Goal: Task Accomplishment & Management: Use online tool/utility

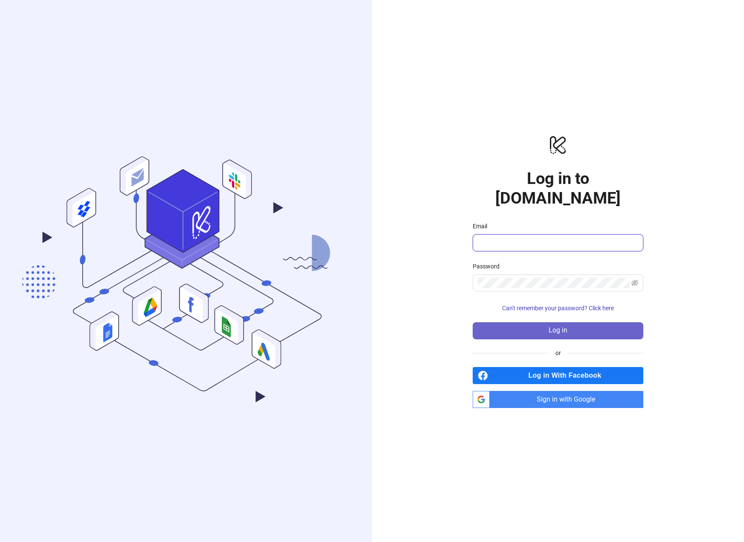
type input "**********"
click at [529, 322] on button "Log in" at bounding box center [558, 330] width 171 height 17
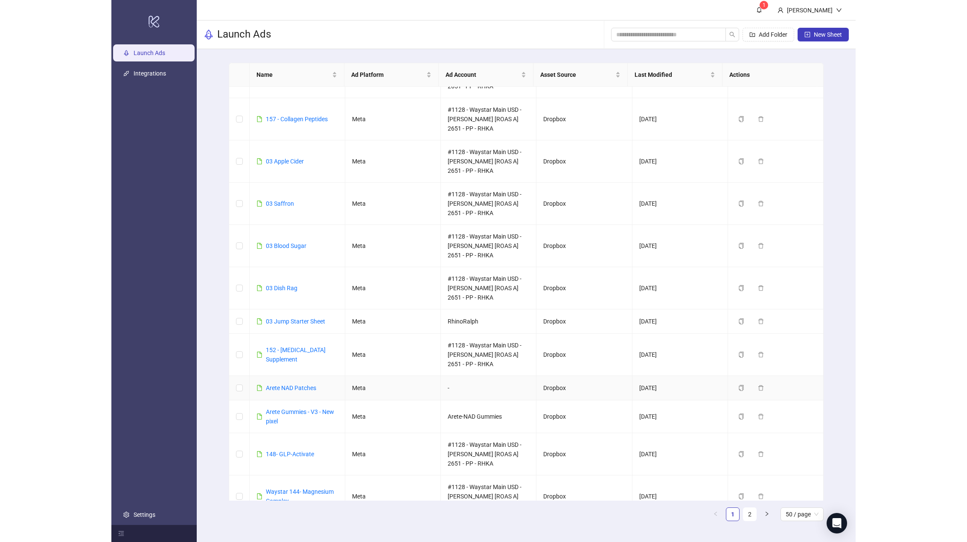
scroll to position [128, 0]
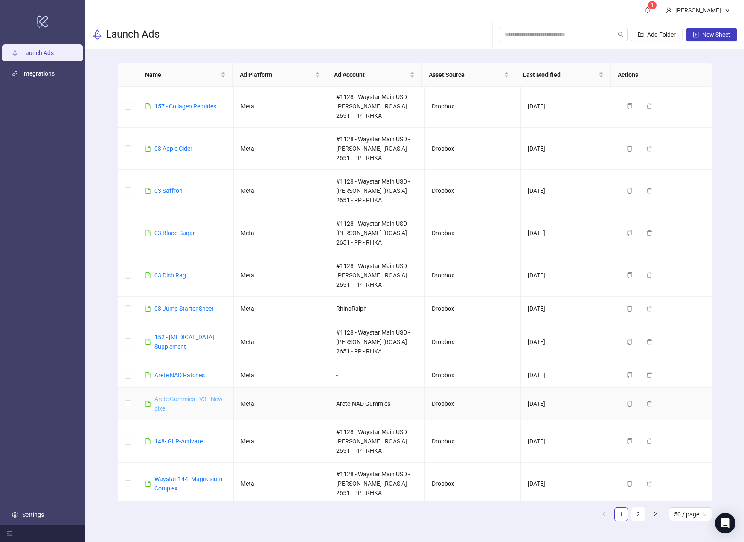
click at [189, 399] on link "Arete Gummies - V3 - New pixel" at bounding box center [188, 404] width 68 height 16
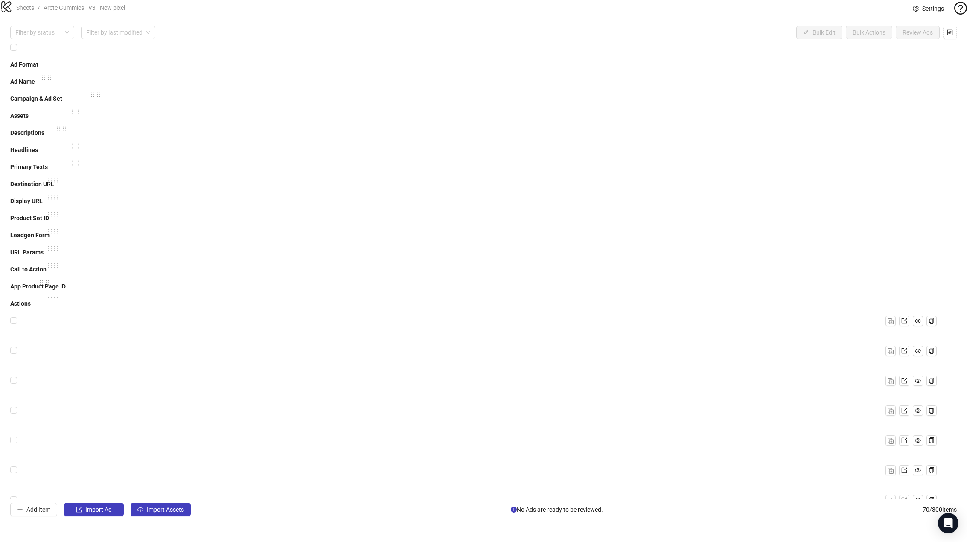
scroll to position [1656, 0]
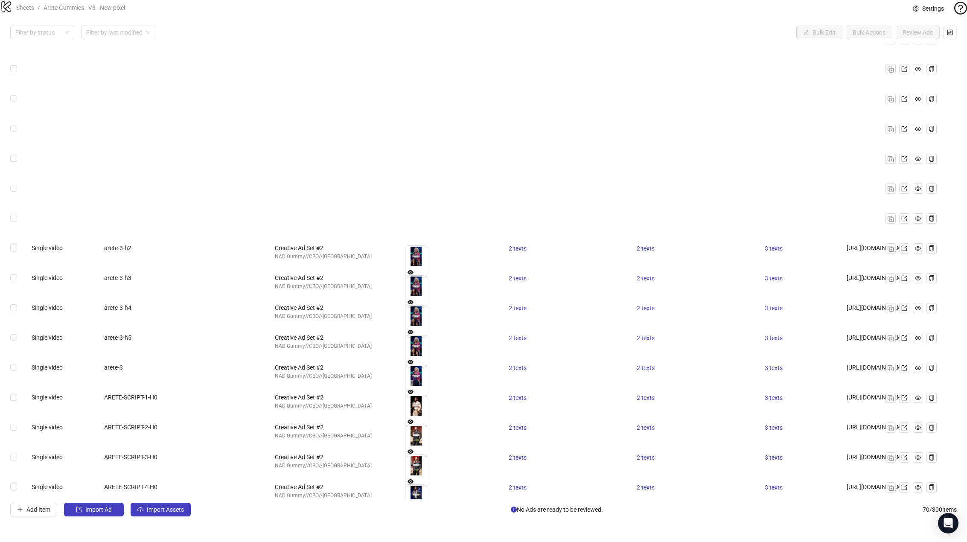
click at [172, 513] on span "Import Assets" at bounding box center [165, 509] width 37 height 7
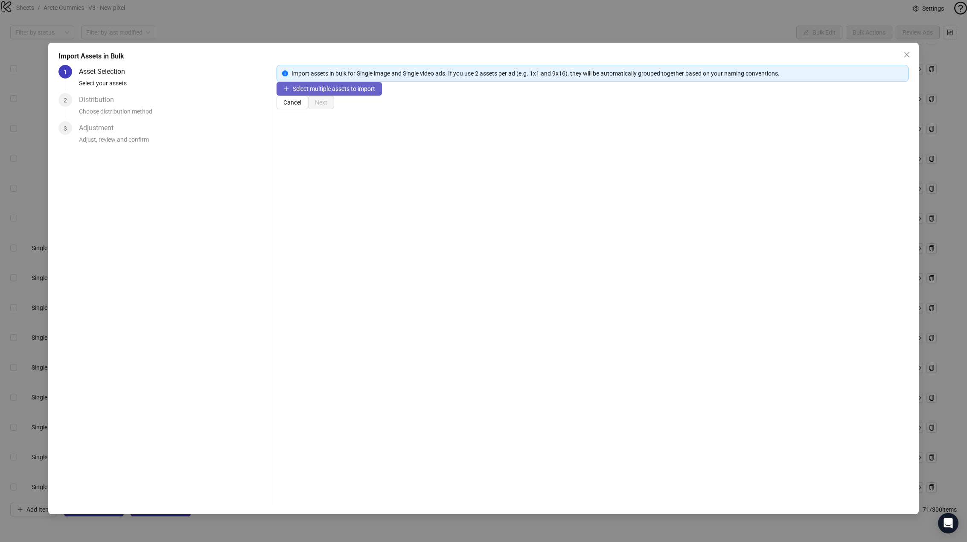
click at [334, 92] on span "Select multiple assets to import" at bounding box center [334, 88] width 82 height 7
click at [334, 137] on button "Next" at bounding box center [321, 130] width 26 height 14
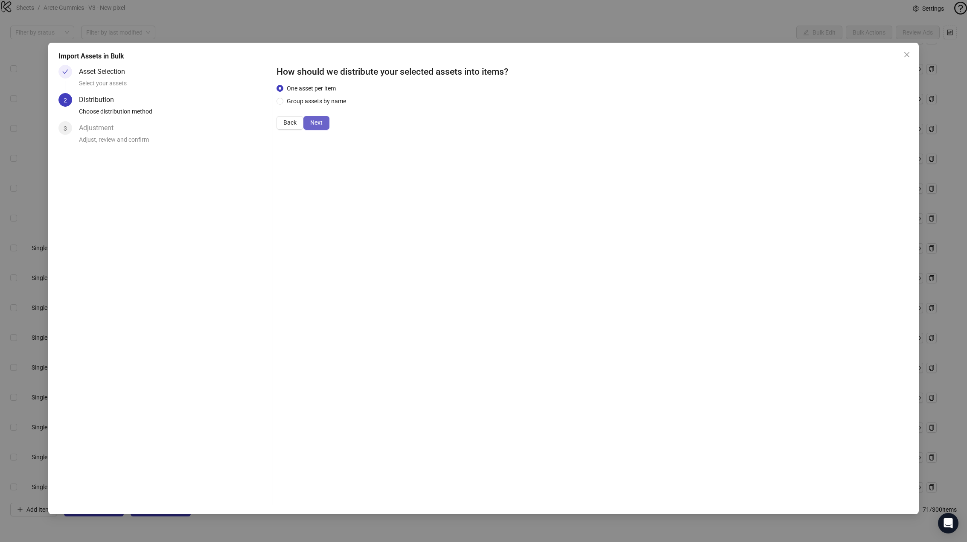
click at [323, 126] on span "Next" at bounding box center [316, 122] width 12 height 7
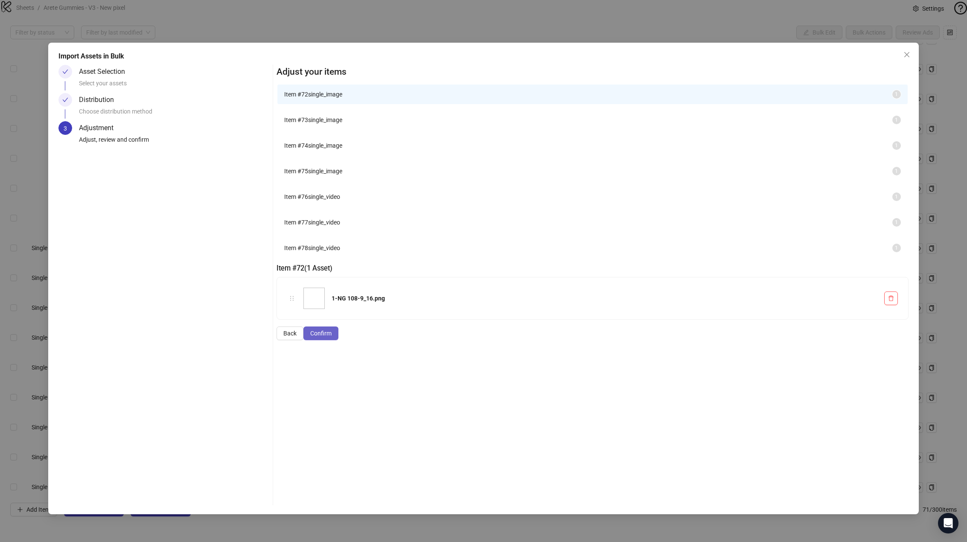
click at [332, 337] on span "Confirm" at bounding box center [320, 333] width 21 height 7
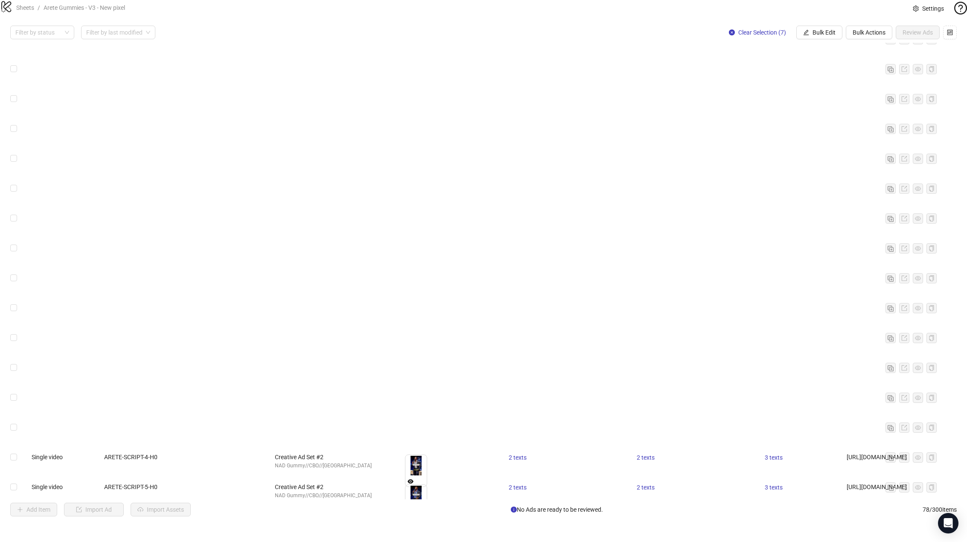
scroll to position [1895, 0]
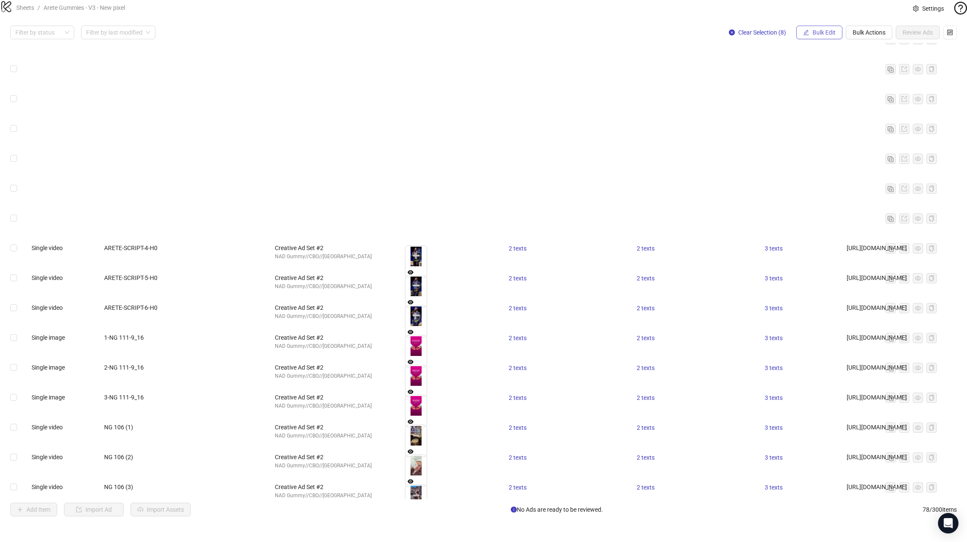
click at [675, 36] on span "Bulk Edit" at bounding box center [824, 32] width 23 height 7
click at [675, 90] on span "Campaign & Ad Set" at bounding box center [827, 90] width 51 height 9
click at [675, 102] on icon "check" at bounding box center [854, 105] width 6 height 6
click at [675, 36] on span "Bulk Edit" at bounding box center [824, 32] width 23 height 7
click at [675, 102] on span "Descriptions" at bounding box center [827, 104] width 51 height 9
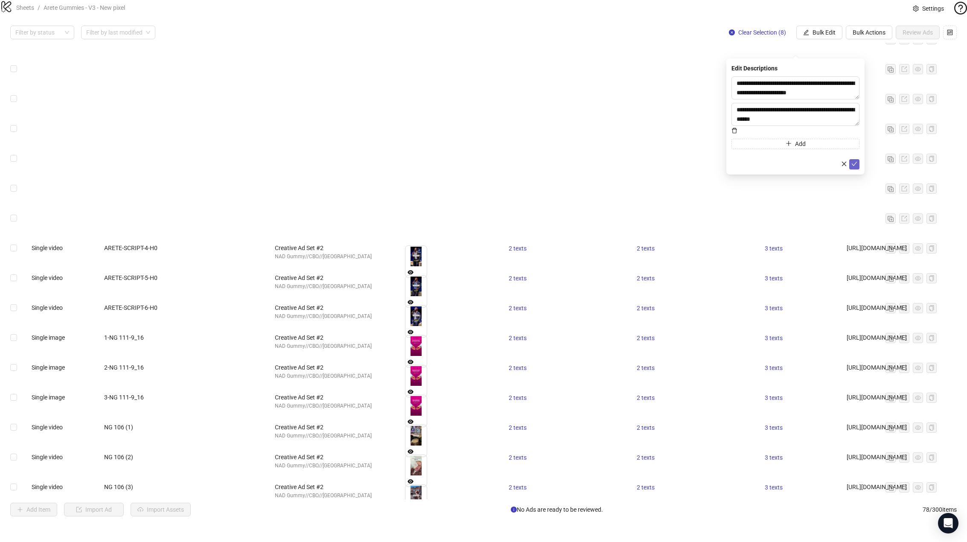
click at [675, 161] on icon "check" at bounding box center [854, 164] width 6 height 6
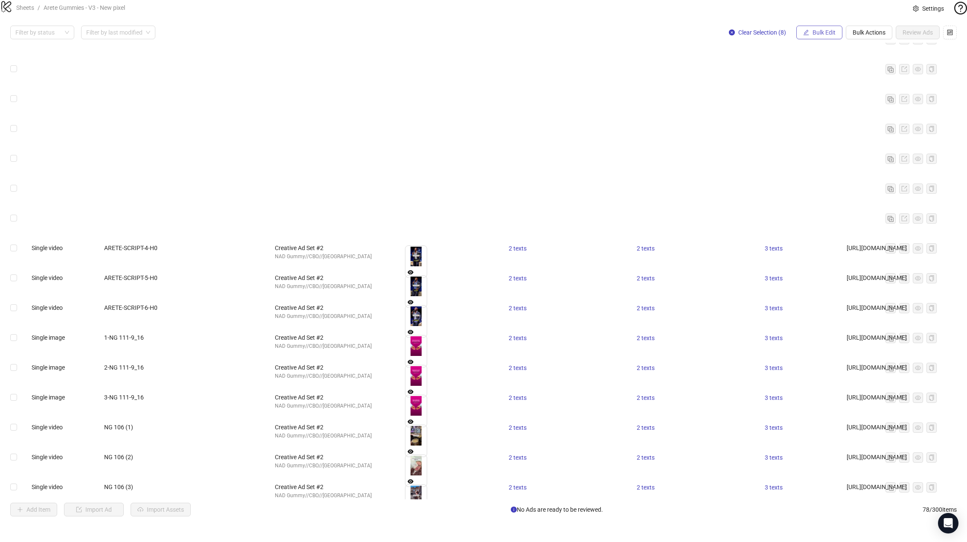
click at [675, 36] on span "Bulk Edit" at bounding box center [824, 32] width 23 height 7
click at [675, 132] on span "Primary Texts" at bounding box center [827, 131] width 51 height 9
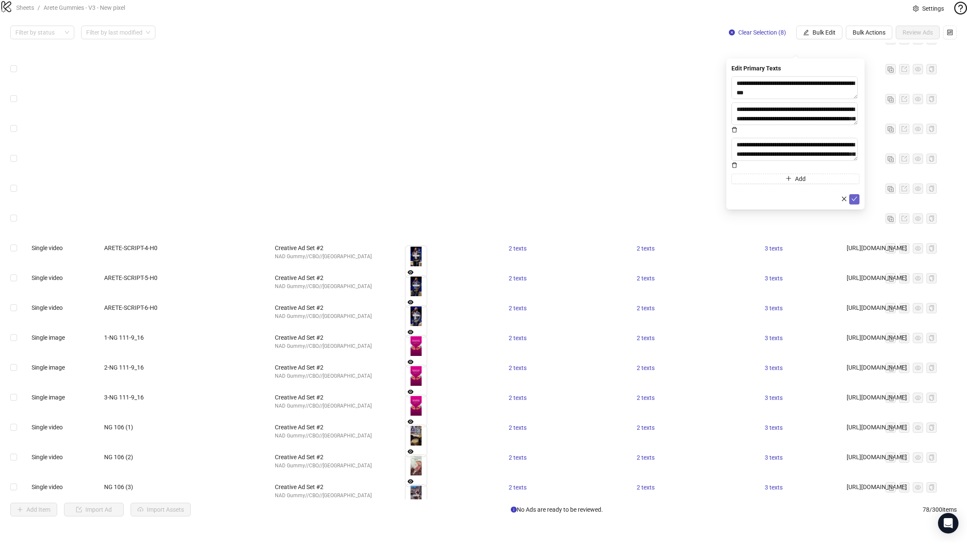
click at [675, 196] on icon "check" at bounding box center [854, 199] width 6 height 6
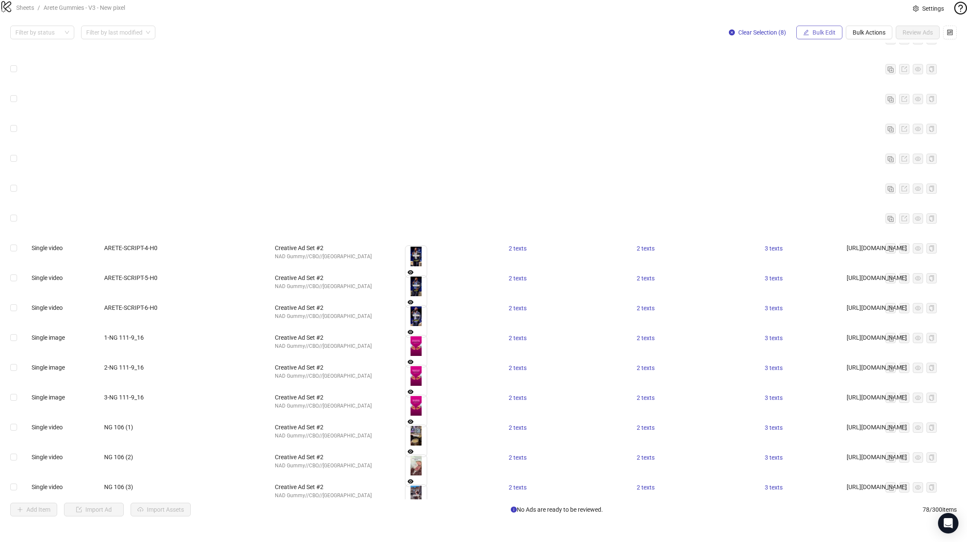
click at [675, 36] on span "Bulk Edit" at bounding box center [824, 32] width 23 height 7
click at [675, 131] on span "Primary Texts" at bounding box center [827, 131] width 51 height 9
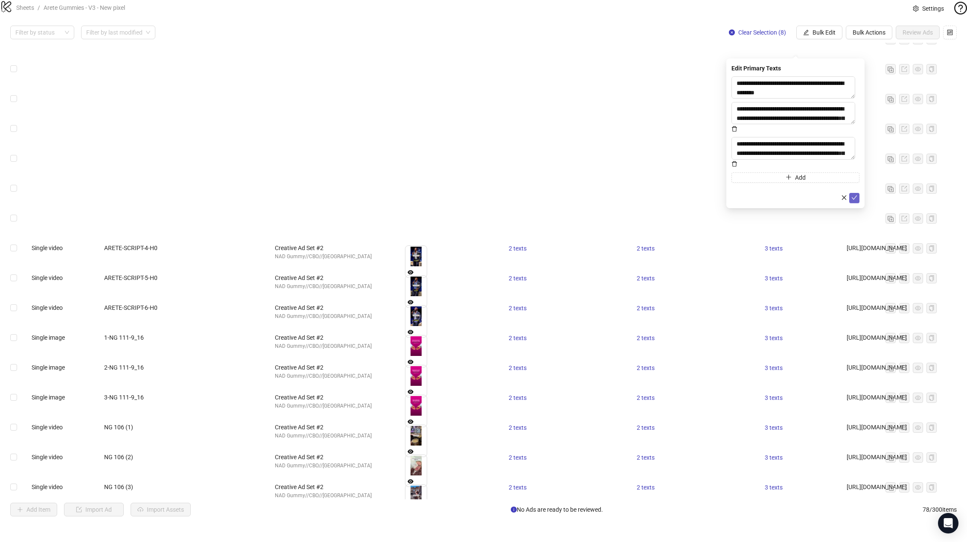
click at [675, 195] on icon "check" at bounding box center [854, 198] width 6 height 6
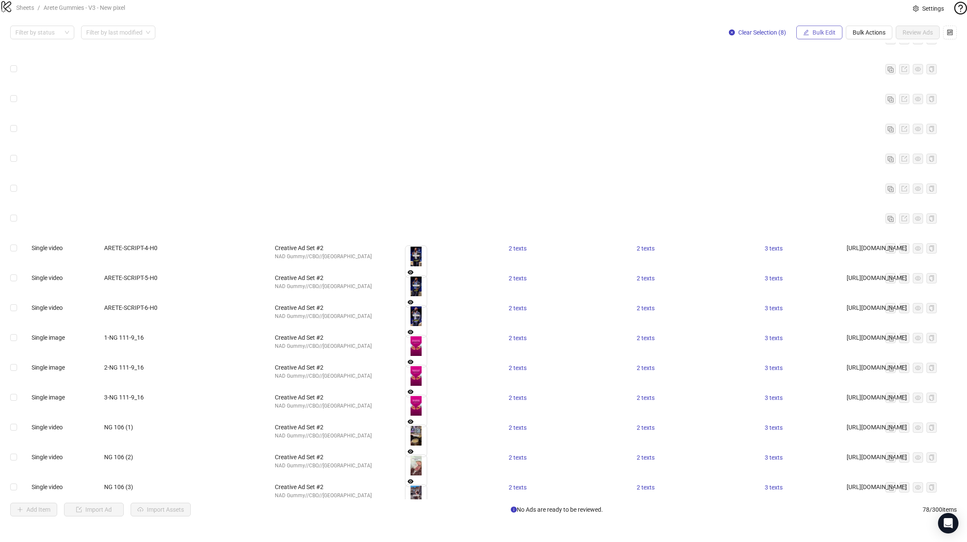
click at [675, 36] on span "Bulk Edit" at bounding box center [824, 32] width 23 height 7
click at [675, 117] on span "Headlines" at bounding box center [827, 118] width 51 height 9
click at [675, 137] on icon "check" at bounding box center [854, 136] width 6 height 6
click at [675, 36] on span "Bulk Edit" at bounding box center [824, 32] width 23 height 7
click at [675, 143] on span "Destination URL" at bounding box center [827, 145] width 51 height 9
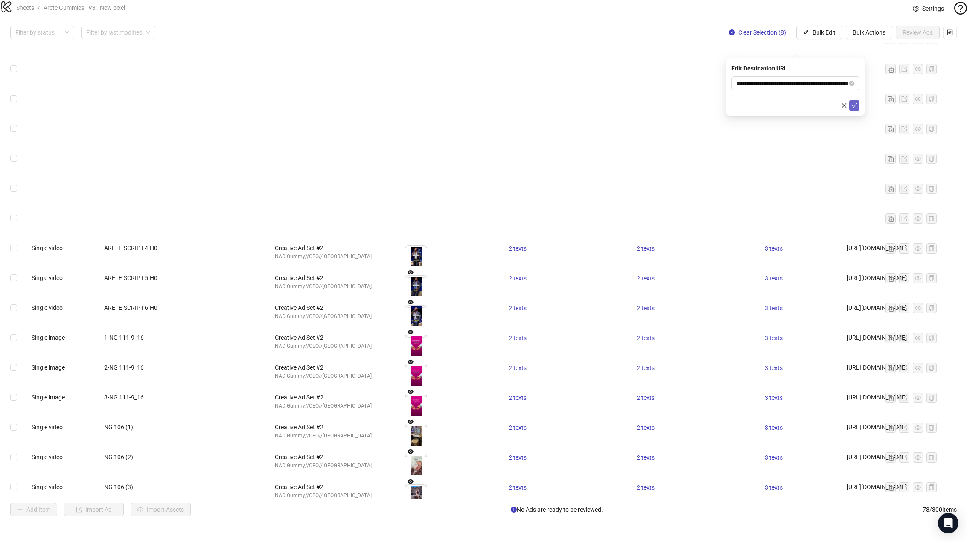
click at [675, 105] on button "submit" at bounding box center [854, 105] width 10 height 10
click at [675, 36] on span "Bulk Edit" at bounding box center [824, 32] width 23 height 7
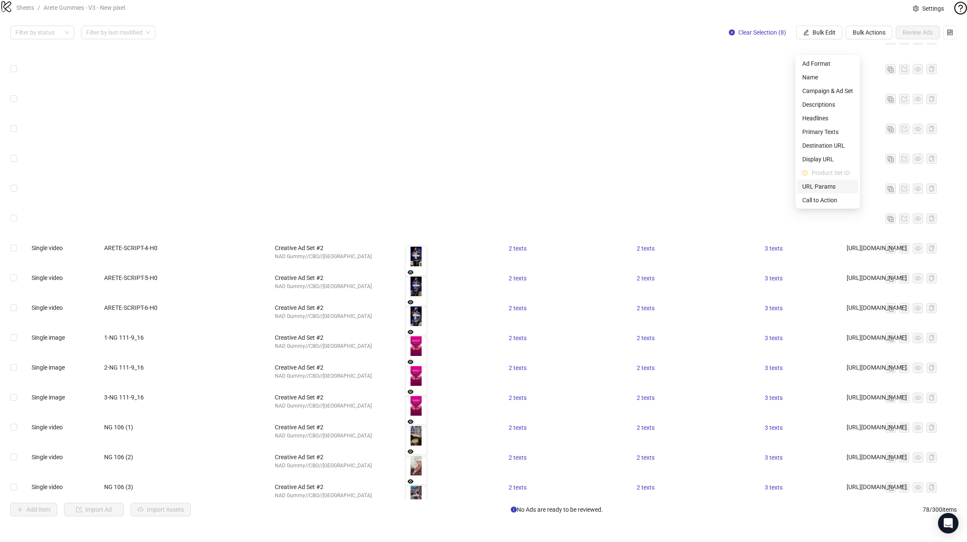
drag, startPoint x: 827, startPoint y: 185, endPoint x: 832, endPoint y: 184, distance: 5.4
click at [675, 185] on span "URL Params" at bounding box center [827, 186] width 51 height 9
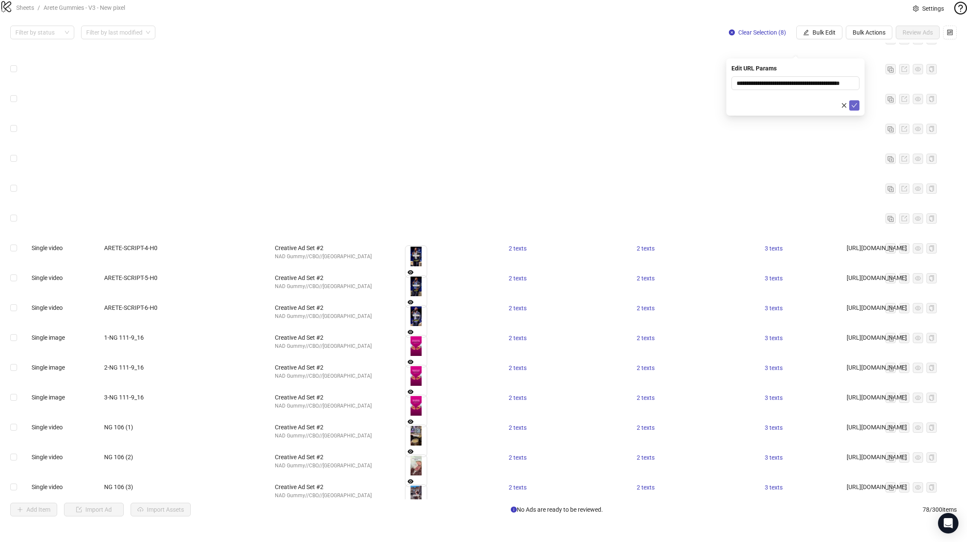
click at [675, 102] on icon "check" at bounding box center [854, 105] width 6 height 6
click at [675, 36] on span "Bulk Edit" at bounding box center [824, 32] width 23 height 7
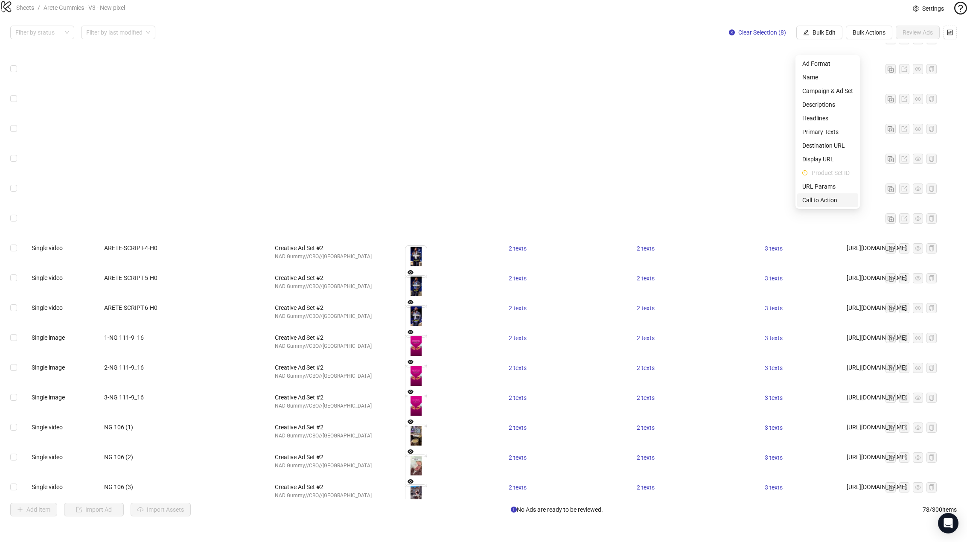
click at [675, 197] on span "Call to Action" at bounding box center [827, 199] width 51 height 9
click at [675, 105] on icon "check" at bounding box center [854, 105] width 6 height 6
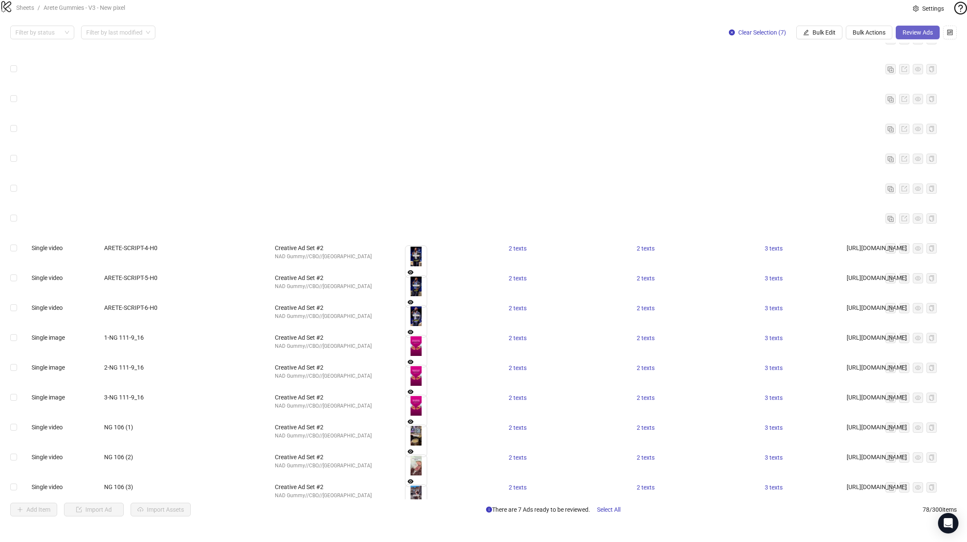
click at [675, 39] on button "Review Ads" at bounding box center [918, 33] width 44 height 14
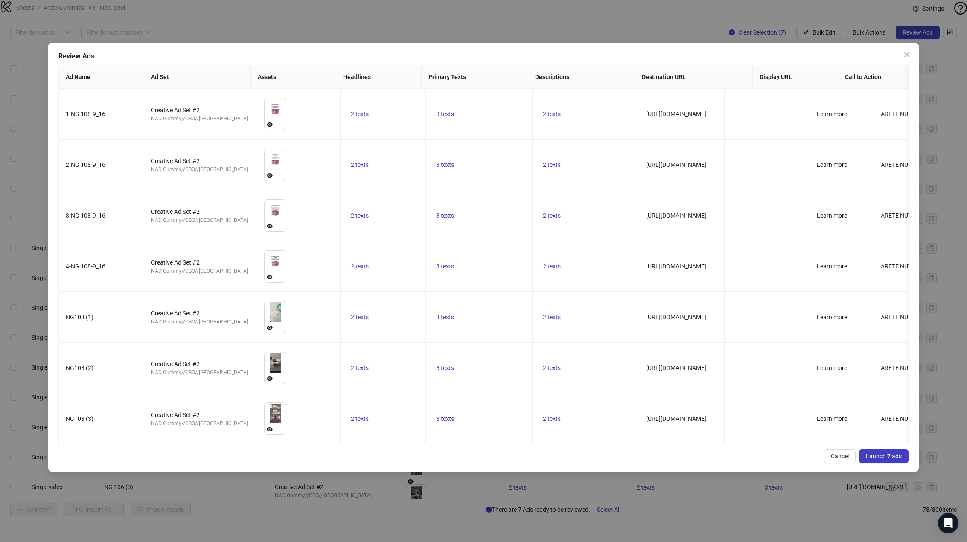
click at [675, 449] on button "Launch 7 ads" at bounding box center [884, 456] width 50 height 14
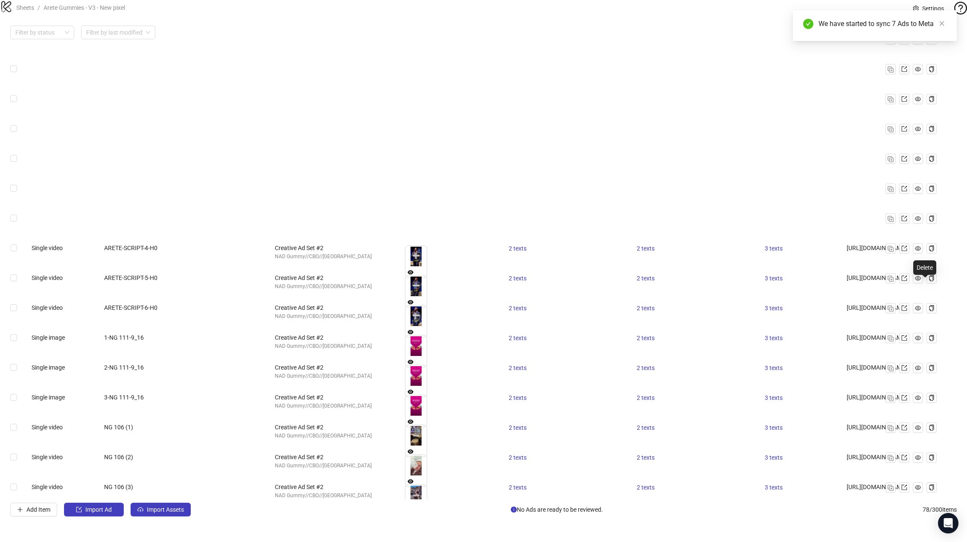
click at [675, 514] on icon "delete" at bounding box center [904, 517] width 6 height 6
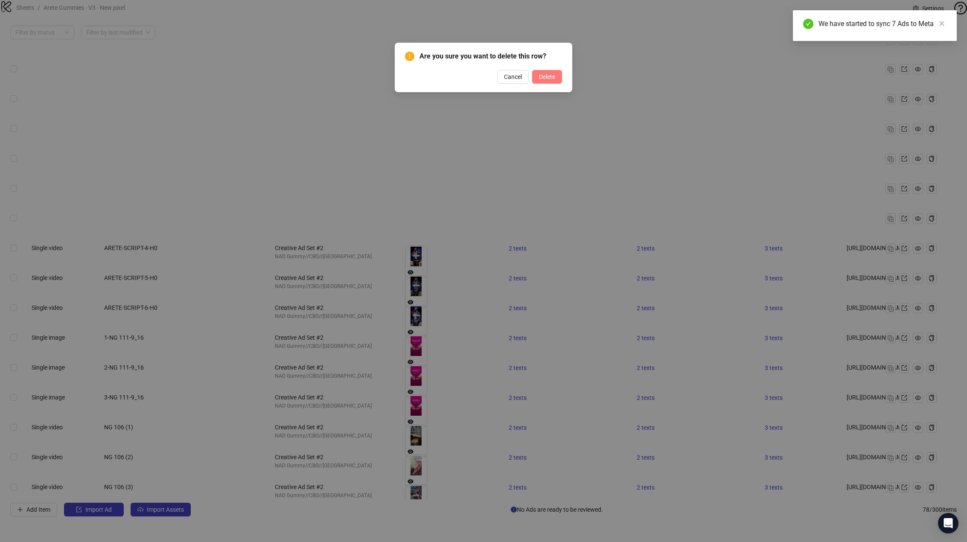
click at [549, 77] on span "Delete" at bounding box center [547, 76] width 16 height 7
